Goal: Task Accomplishment & Management: Manage account settings

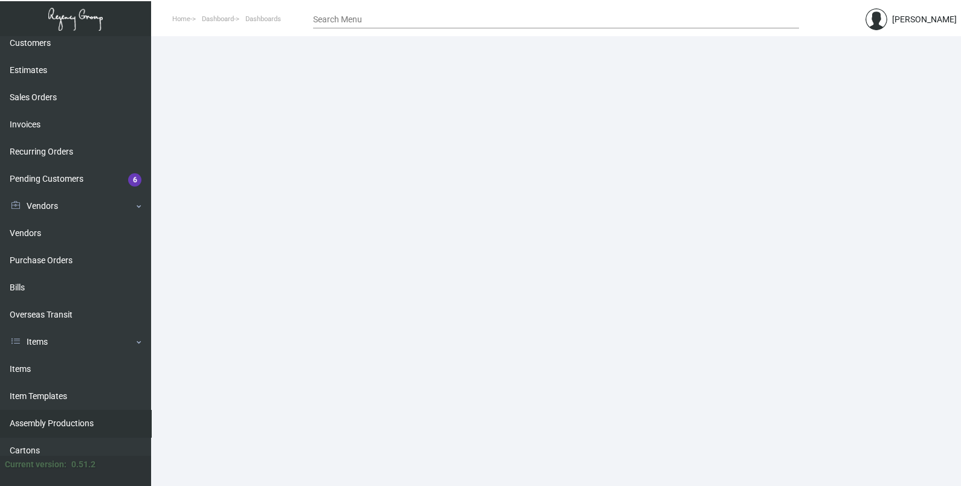
scroll to position [150, 0]
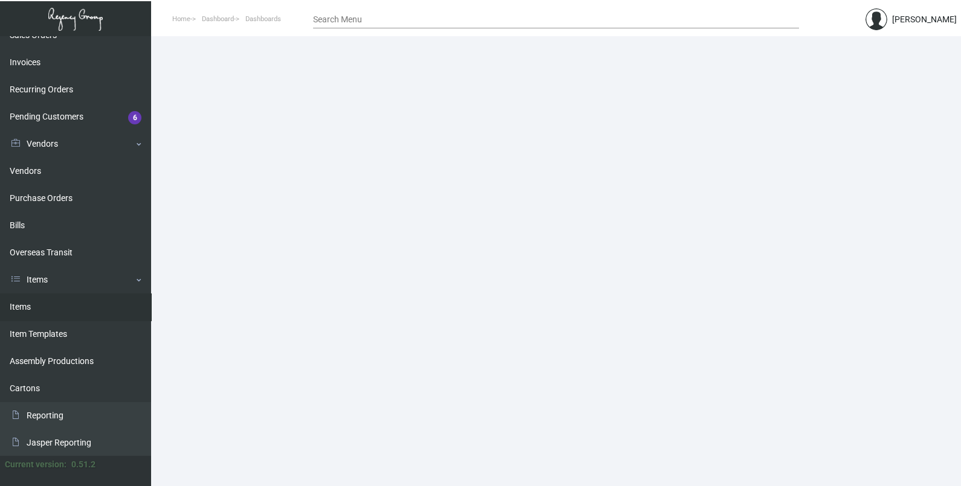
drag, startPoint x: 42, startPoint y: 303, endPoint x: 54, endPoint y: 305, distance: 11.7
click at [42, 303] on link "Items" at bounding box center [75, 307] width 151 height 27
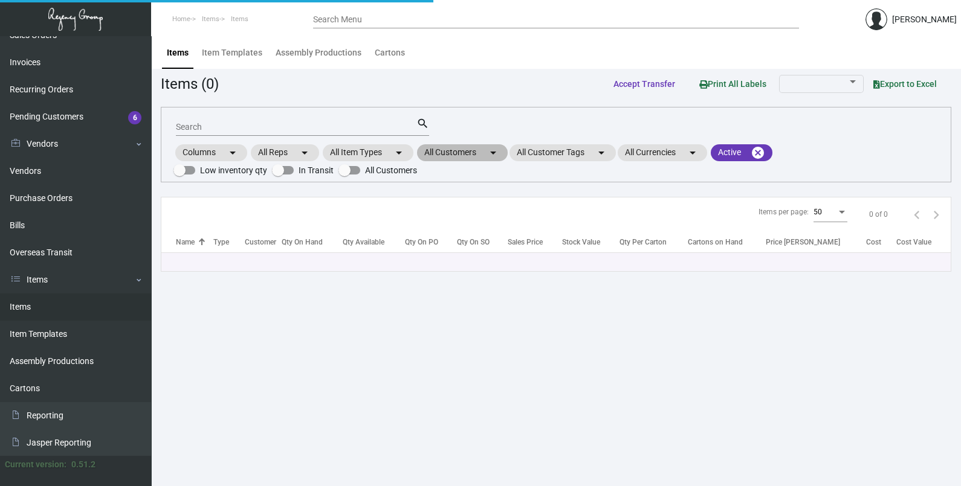
click at [478, 155] on mat-chip "All Customers arrow_drop_down" at bounding box center [462, 152] width 91 height 17
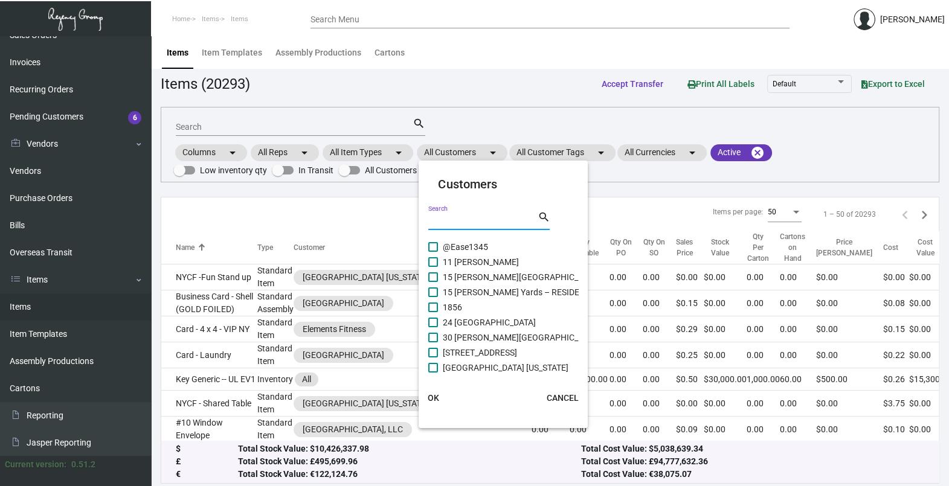
click at [471, 221] on input "Search" at bounding box center [482, 221] width 109 height 10
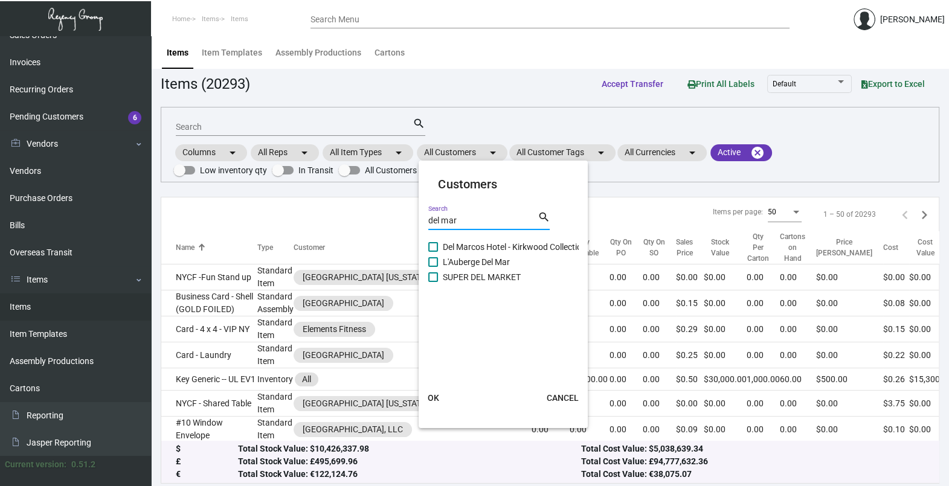
type input "del mar"
click at [459, 260] on span "L'Auberge Del Mar" at bounding box center [476, 262] width 67 height 14
click at [433, 267] on input "L'Auberge Del Mar" at bounding box center [433, 267] width 1 height 1
checkbox input "true"
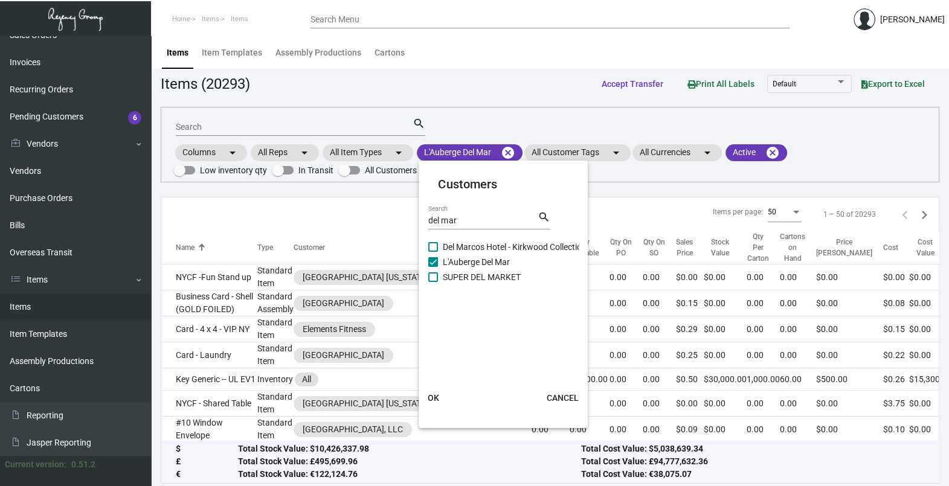
click at [433, 392] on button "OK" at bounding box center [433, 398] width 39 height 22
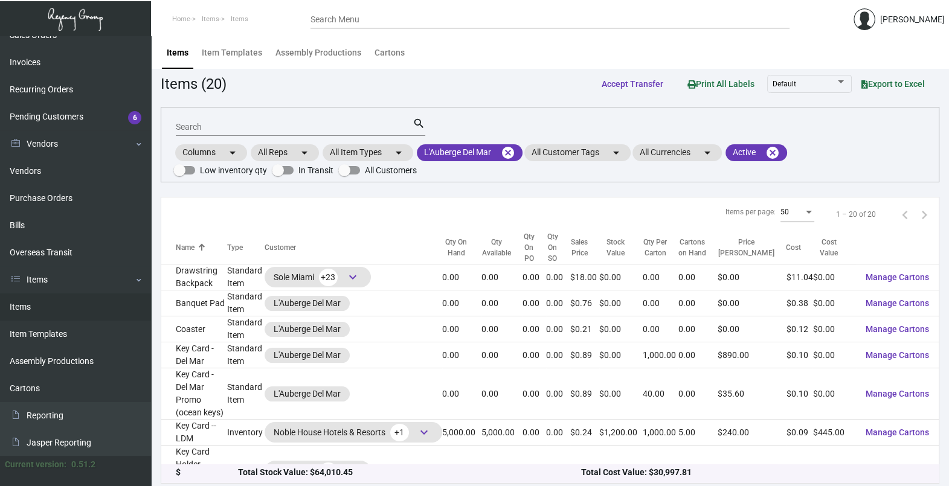
click at [258, 129] on input "Search" at bounding box center [294, 128] width 237 height 10
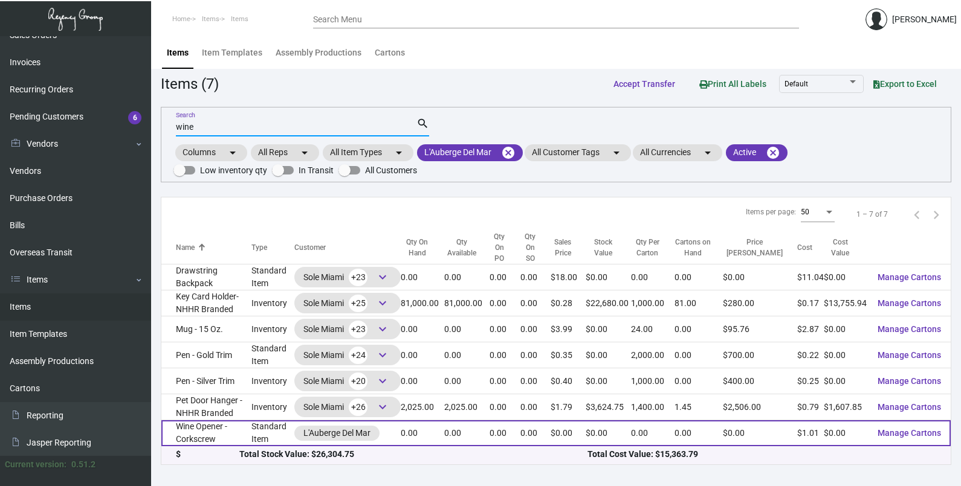
type input "wine"
click at [245, 427] on td "Wine Opener - Corkscrew" at bounding box center [206, 433] width 90 height 26
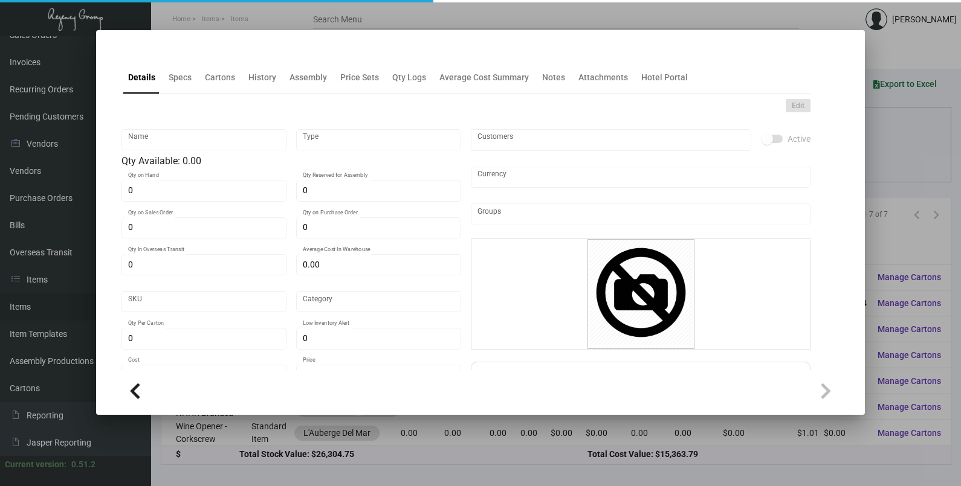
type input "Wine Opener - Corkscrew"
type input "Standard Item"
type input "$ 0.00"
type input "786-Wine Opener-0"
type input "Standard"
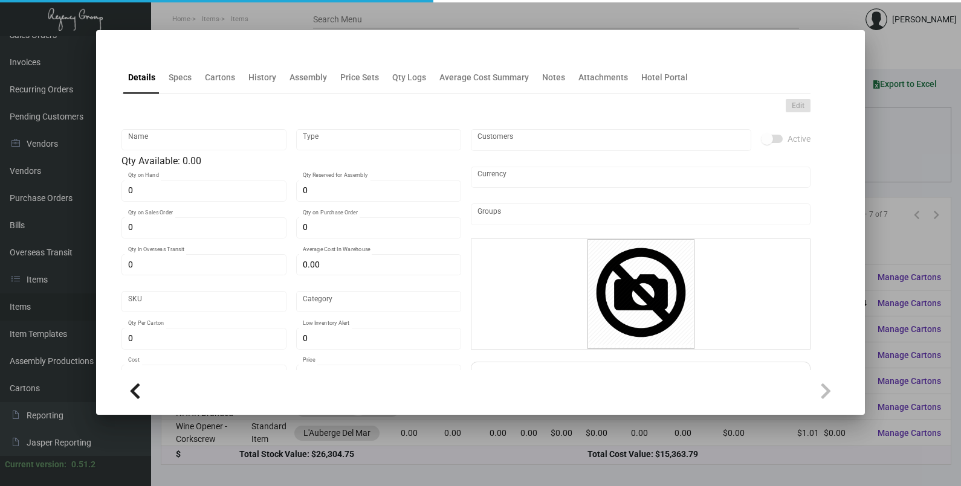
type input "$ 1.014"
type input "$ 0.00"
checkbox input "true"
type input "United States Dollar $"
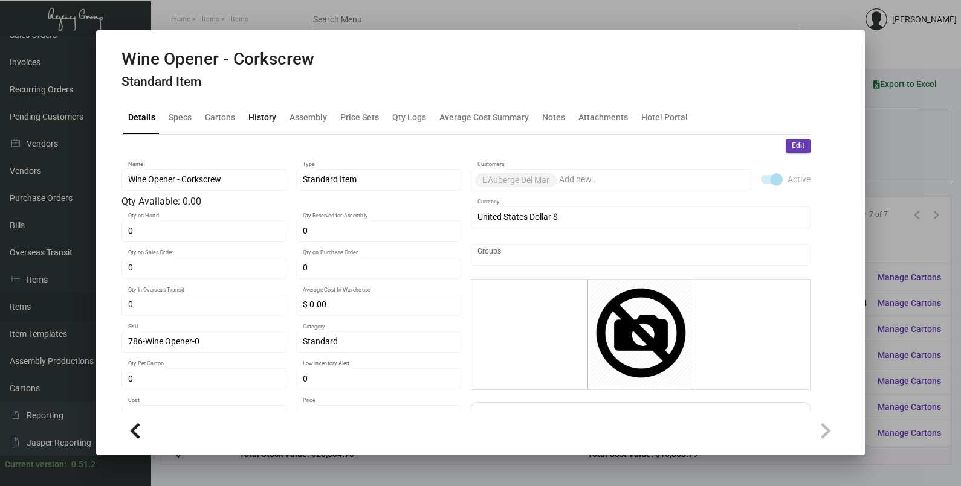
click at [261, 118] on div "History" at bounding box center [262, 117] width 28 height 13
